Goal: Information Seeking & Learning: Learn about a topic

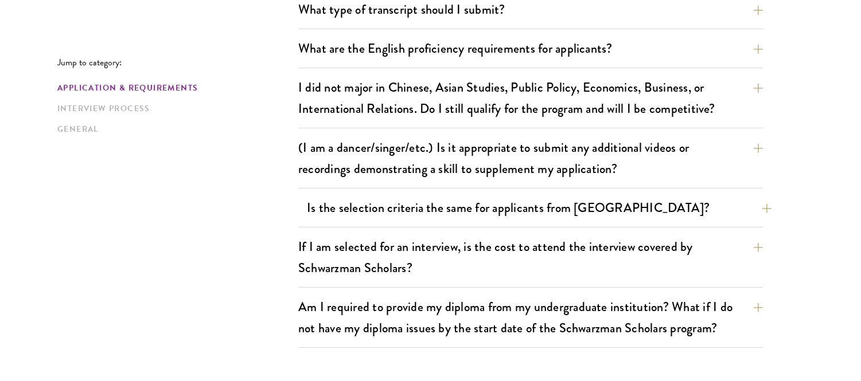
scroll to position [940, 0]
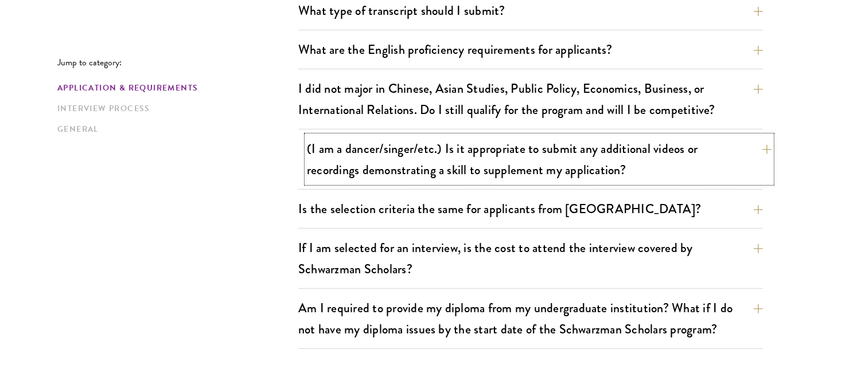
click at [520, 161] on button "(I am a dancer/singer/etc.) Is it appropriate to submit any additional videos o…" at bounding box center [539, 159] width 464 height 47
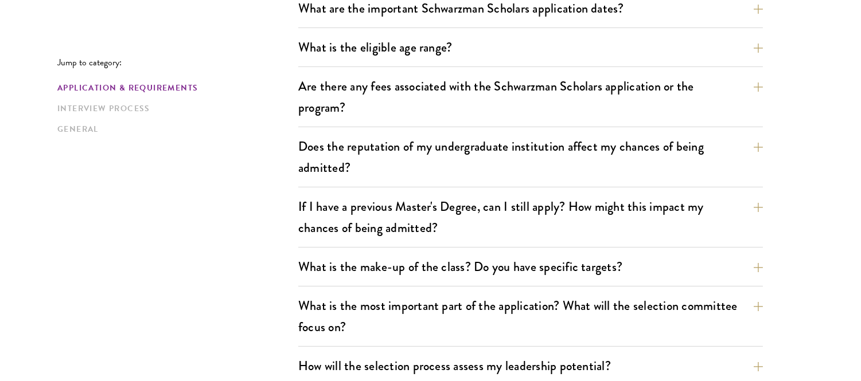
scroll to position [400, 0]
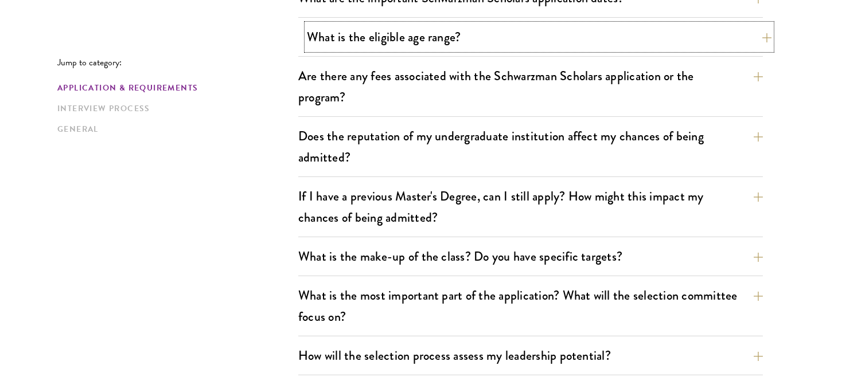
click at [523, 27] on button "What is the eligible age range?" at bounding box center [539, 37] width 464 height 26
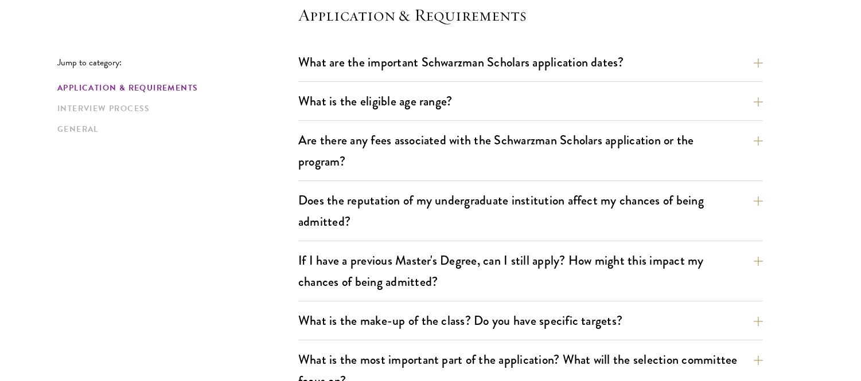
scroll to position [339, 0]
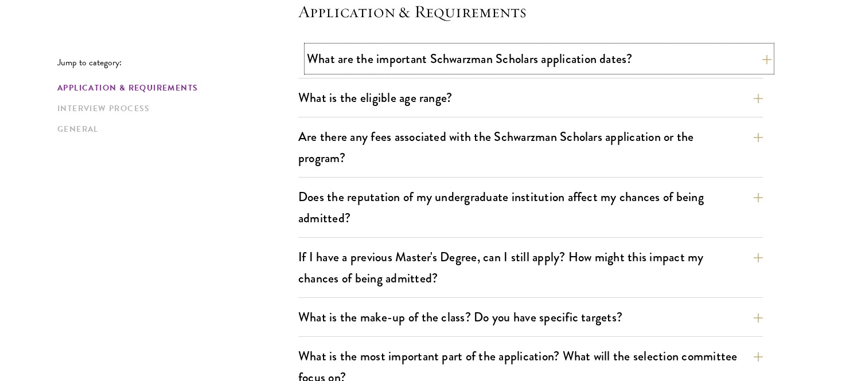
click at [433, 57] on button "What are the important Schwarzman Scholars application dates?" at bounding box center [539, 59] width 464 height 26
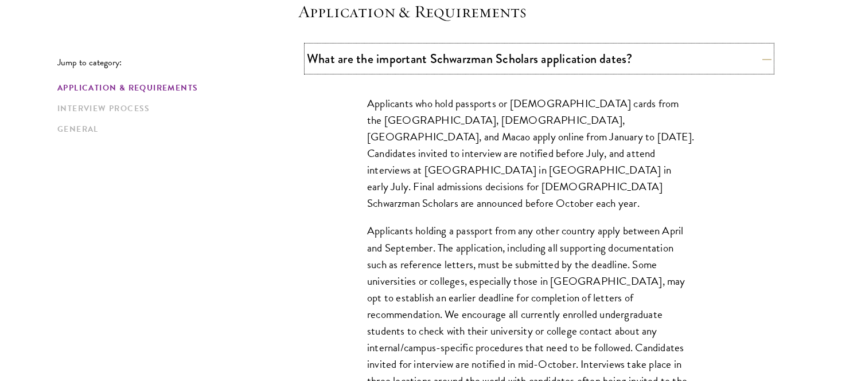
click at [443, 55] on button "What are the important Schwarzman Scholars application dates?" at bounding box center [539, 59] width 464 height 26
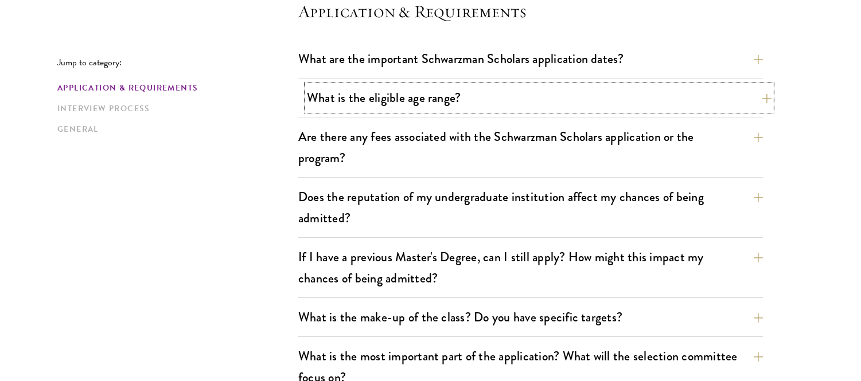
click at [441, 87] on button "What is the eligible age range?" at bounding box center [539, 98] width 464 height 26
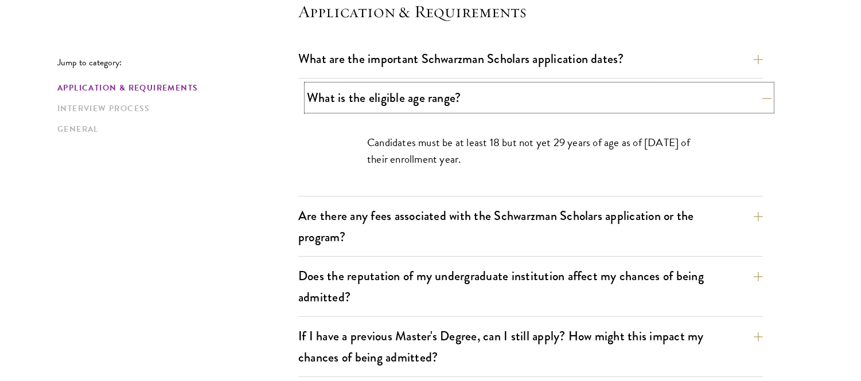
click at [441, 87] on button "What is the eligible age range?" at bounding box center [539, 98] width 464 height 26
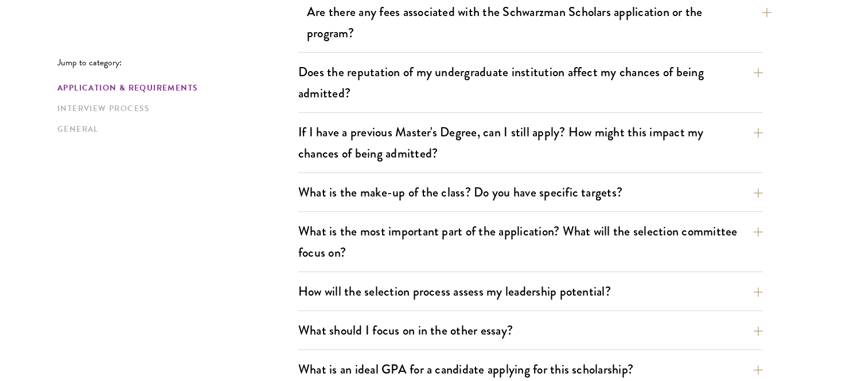
scroll to position [474, 0]
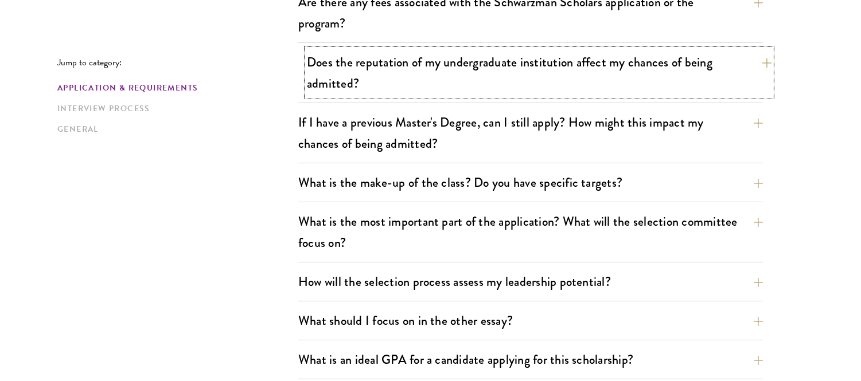
click at [448, 92] on button "Does the reputation of my undergraduate institution affect my chances of being …" at bounding box center [539, 72] width 464 height 47
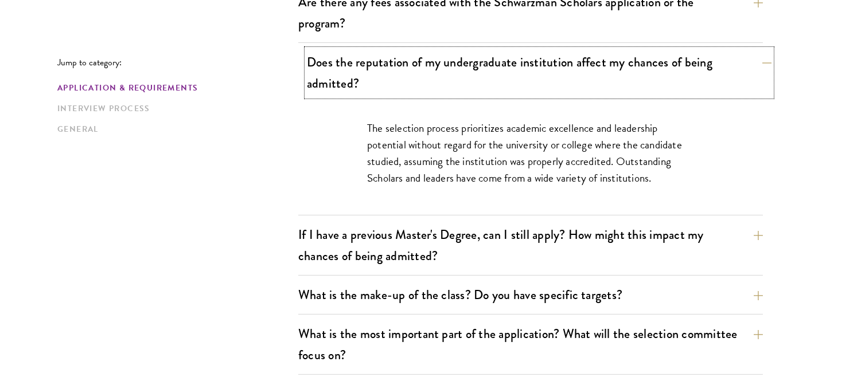
click at [453, 72] on button "Does the reputation of my undergraduate institution affect my chances of being …" at bounding box center [539, 72] width 464 height 47
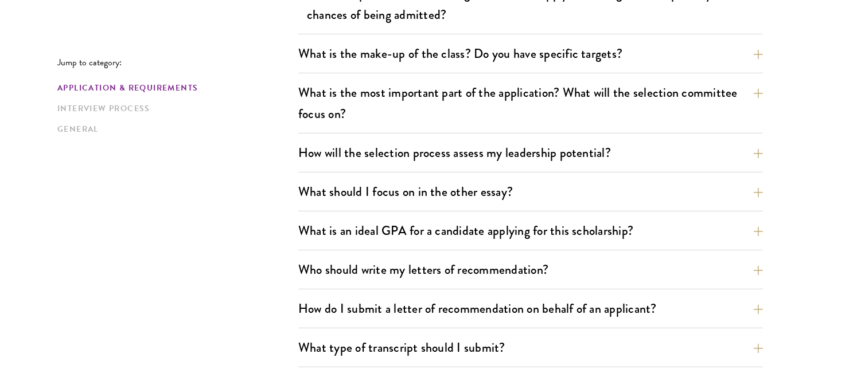
scroll to position [604, 0]
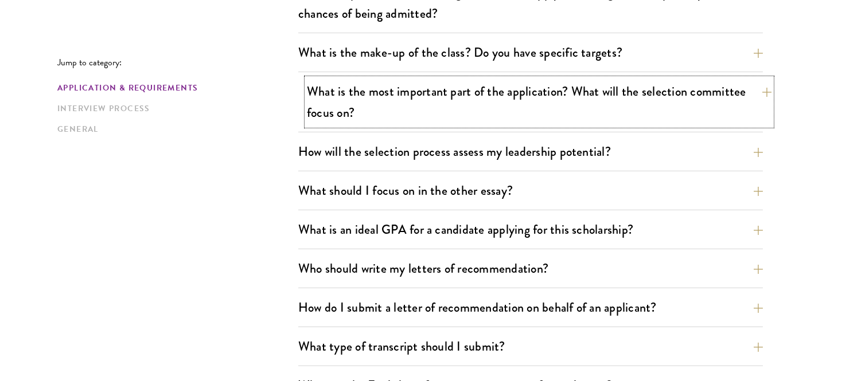
click at [473, 115] on button "What is the most important part of the application? What will the selection com…" at bounding box center [539, 102] width 464 height 47
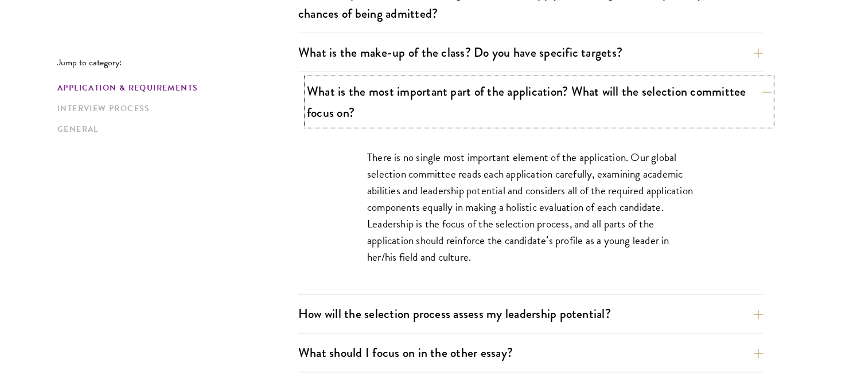
click at [473, 115] on button "What is the most important part of the application? What will the selection com…" at bounding box center [539, 102] width 464 height 47
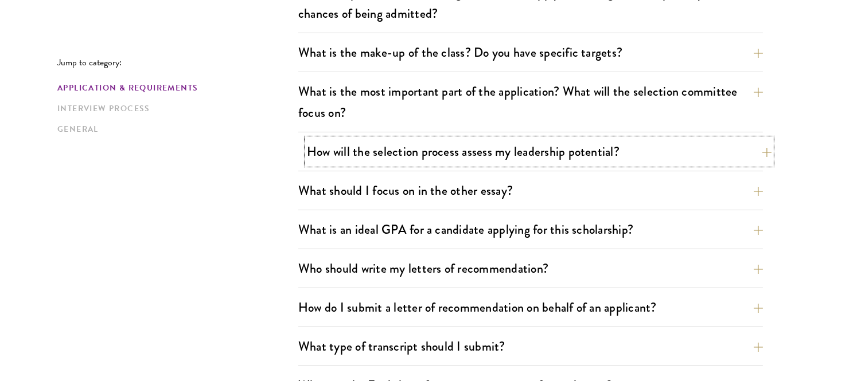
click at [483, 146] on button "How will the selection process assess my leadership potential?" at bounding box center [539, 152] width 464 height 26
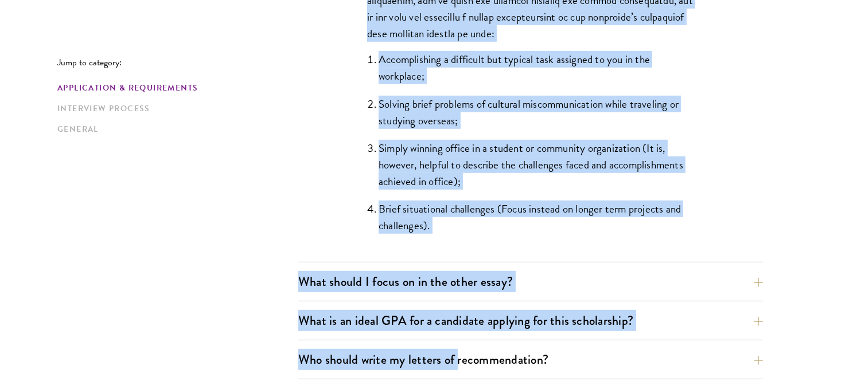
scroll to position [1178, 0]
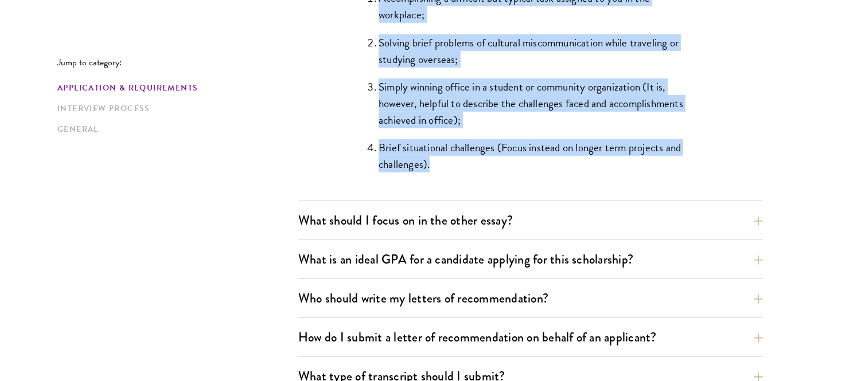
drag, startPoint x: 368, startPoint y: 177, endPoint x: 450, endPoint y: 163, distance: 83.0
copy div "Lor Ipsumdolor Sitametc adipiscin elitsed doeiusm te incididunt utlaboreet do m…"
